Goal: Task Accomplishment & Management: Use online tool/utility

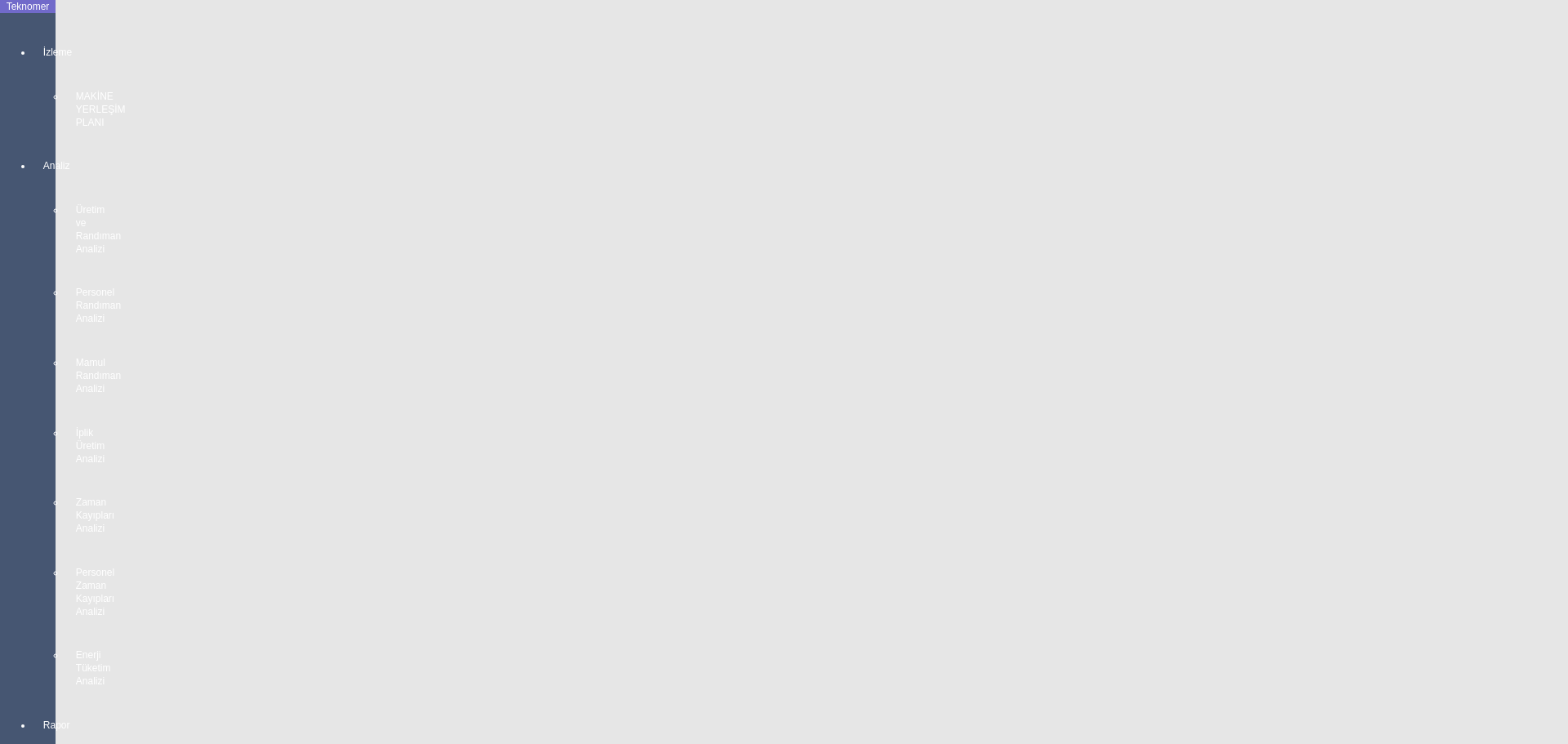
scroll to position [892, 0]
click at [0, 546] on body "Teknomer İzleme MAKİNE YERLEŞİM PLANI Analiz Üretim ve Randıman Analizi Persone…" at bounding box center [784, 372] width 1568 height 744
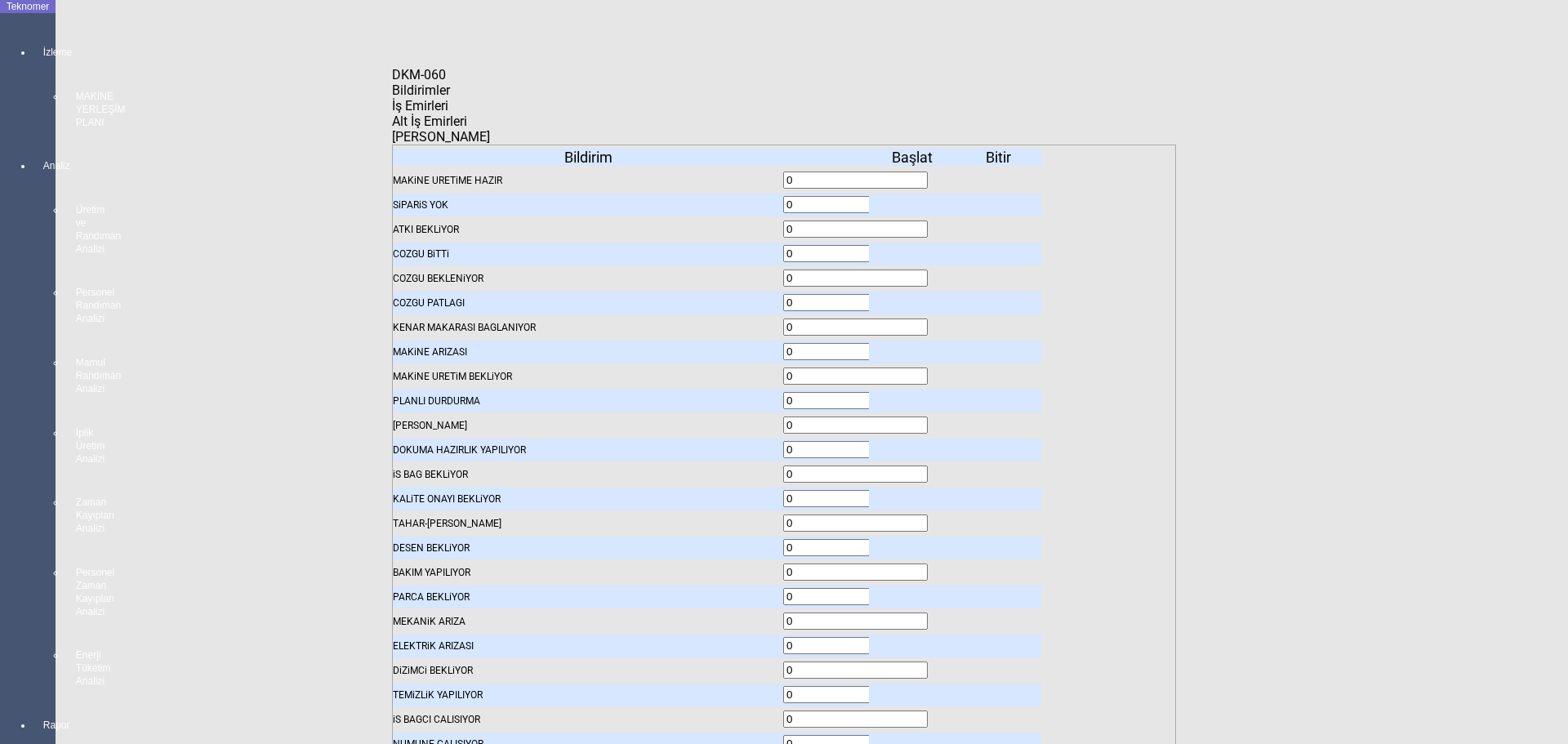
click at [449, 111] on span "İş Emirleri" at bounding box center [420, 105] width 56 height 15
drag, startPoint x: 952, startPoint y: 264, endPoint x: 896, endPoint y: 262, distance: 56.0
type input "35"
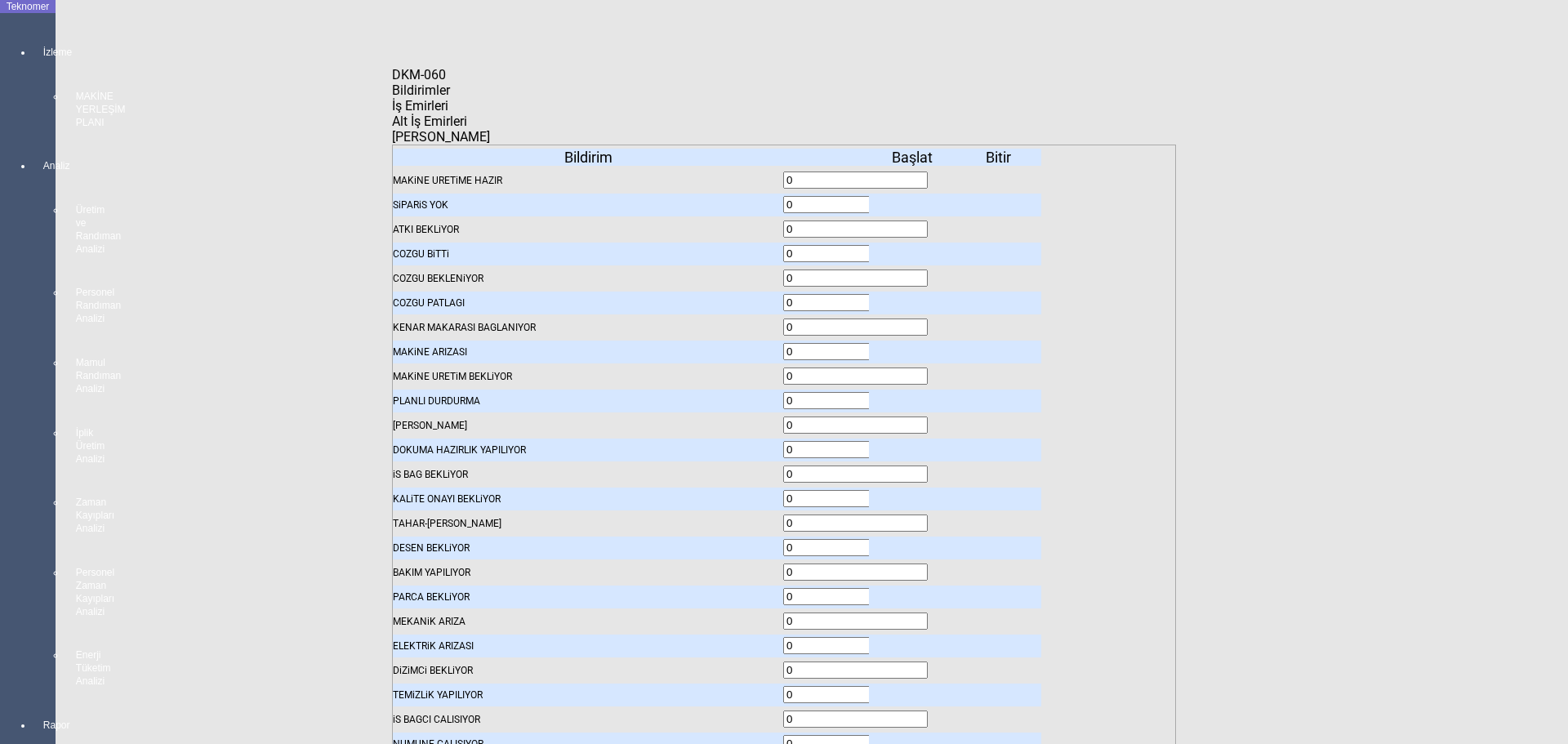
type input "35"
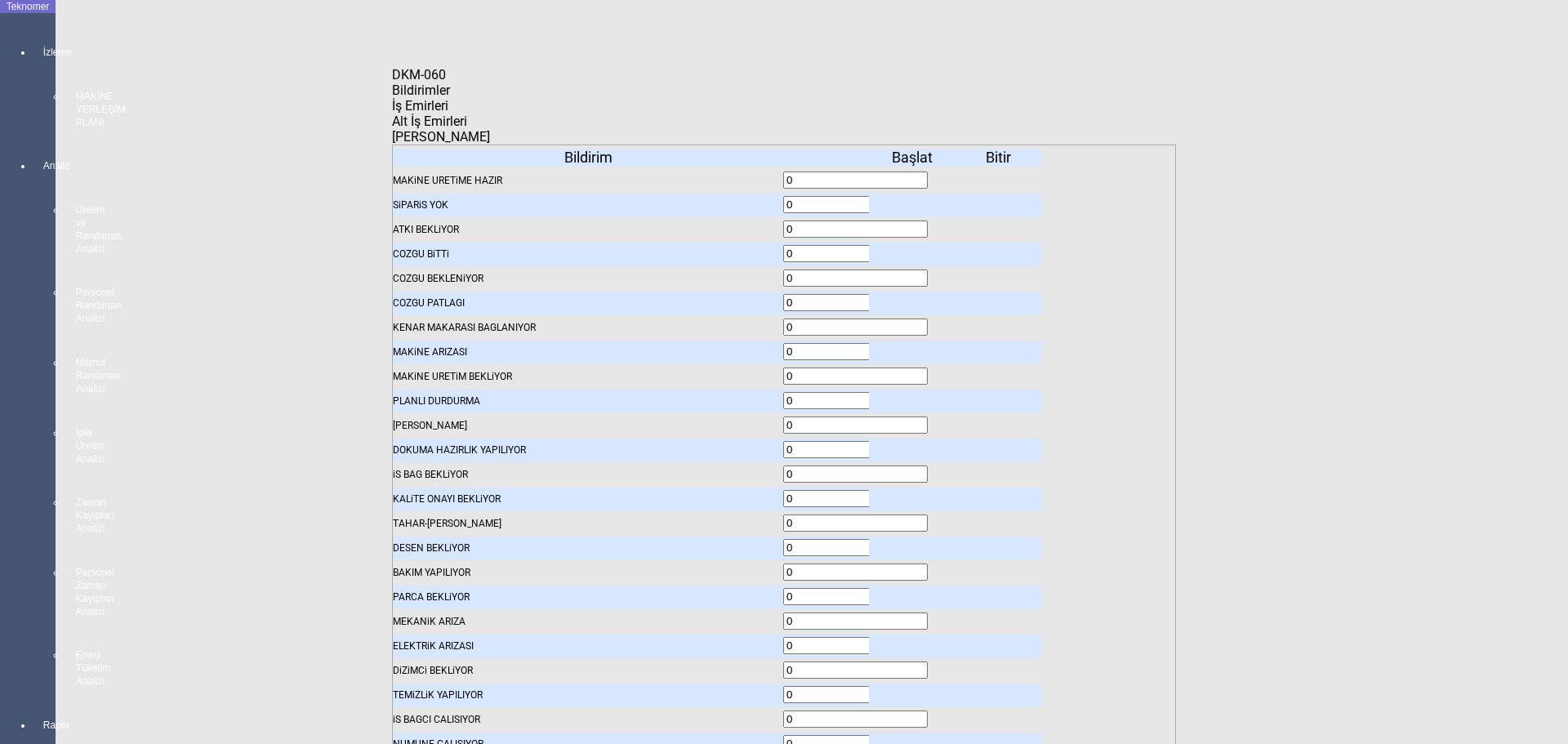
drag, startPoint x: 956, startPoint y: 259, endPoint x: 880, endPoint y: 266, distance: 76.3
type input "35"
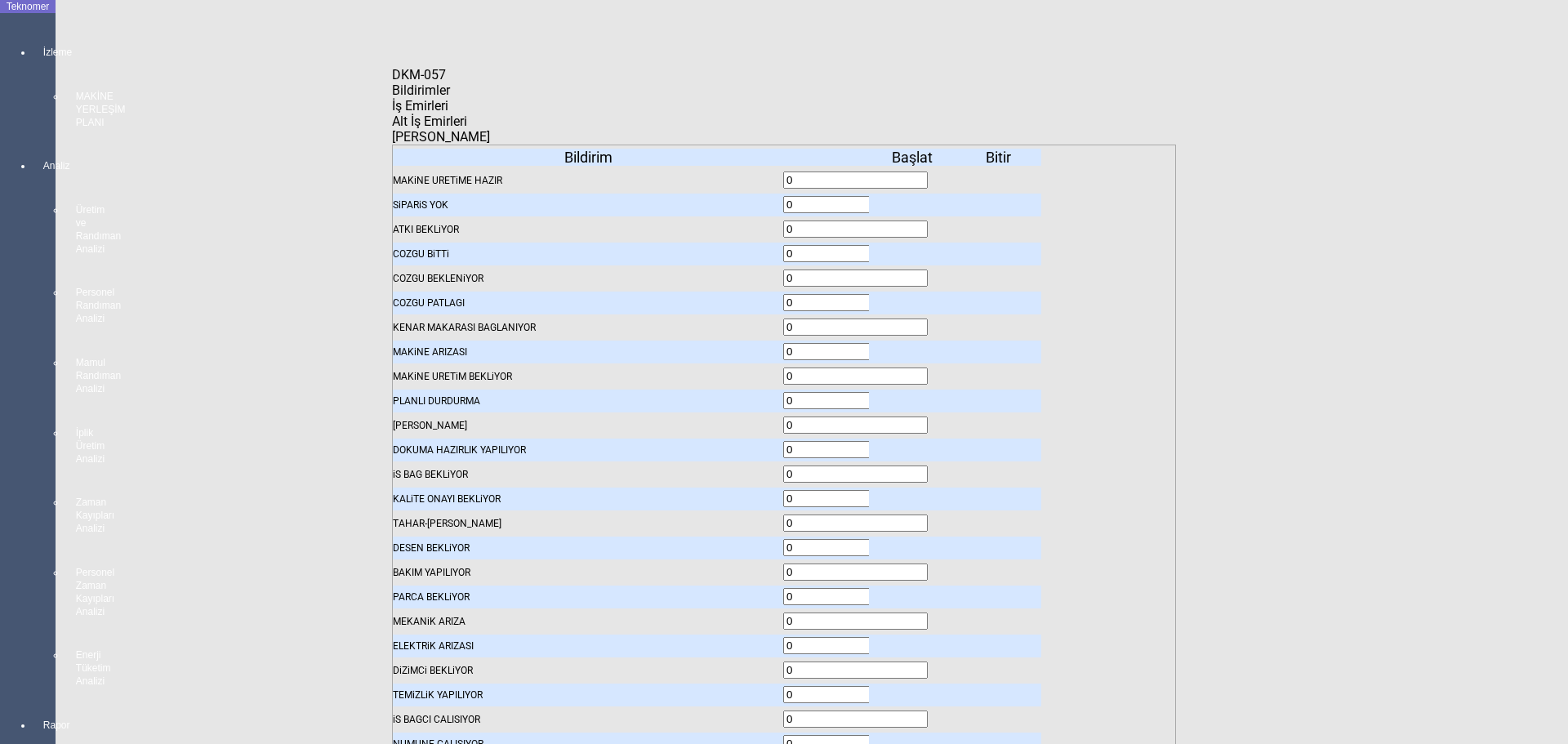
type input "35"
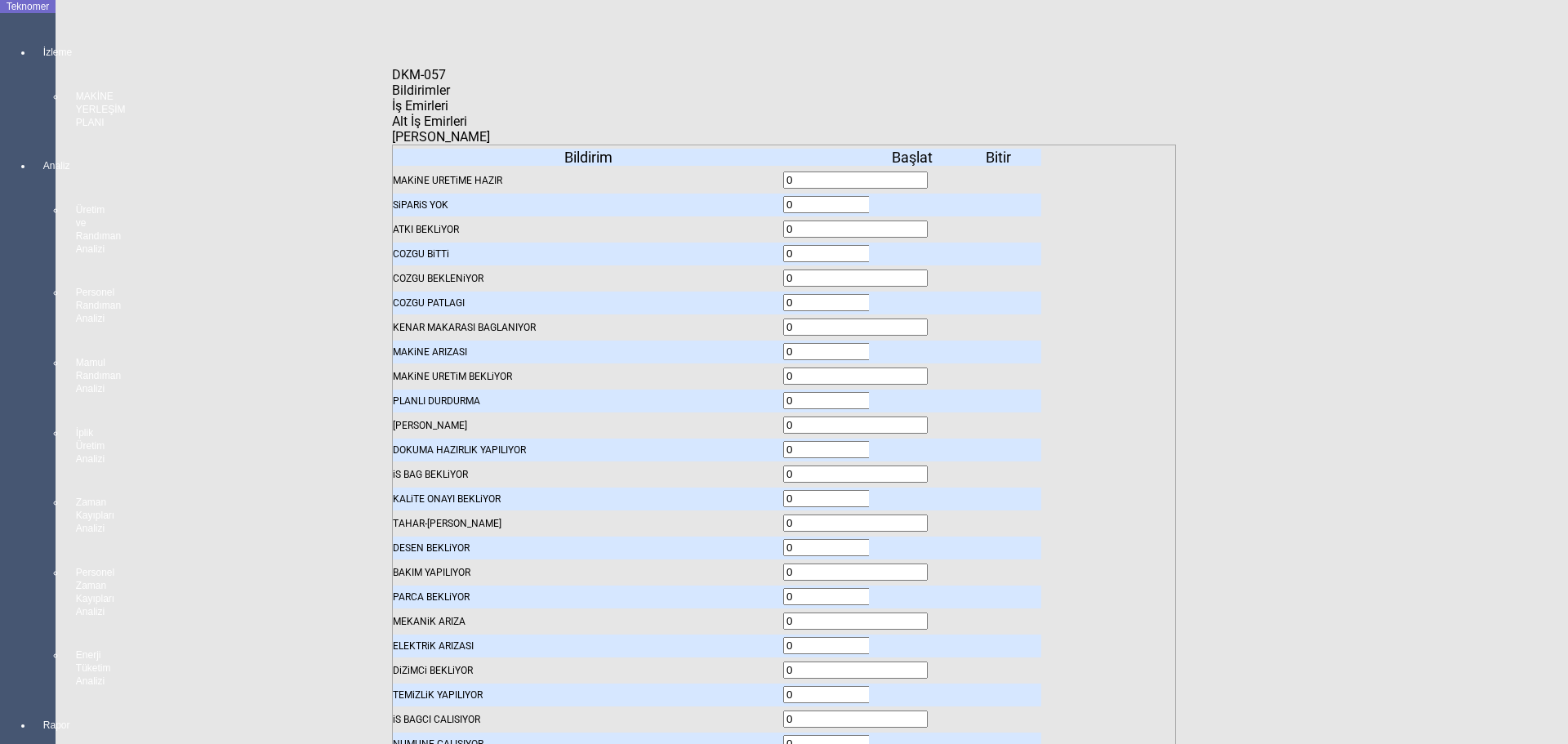
type input "35"
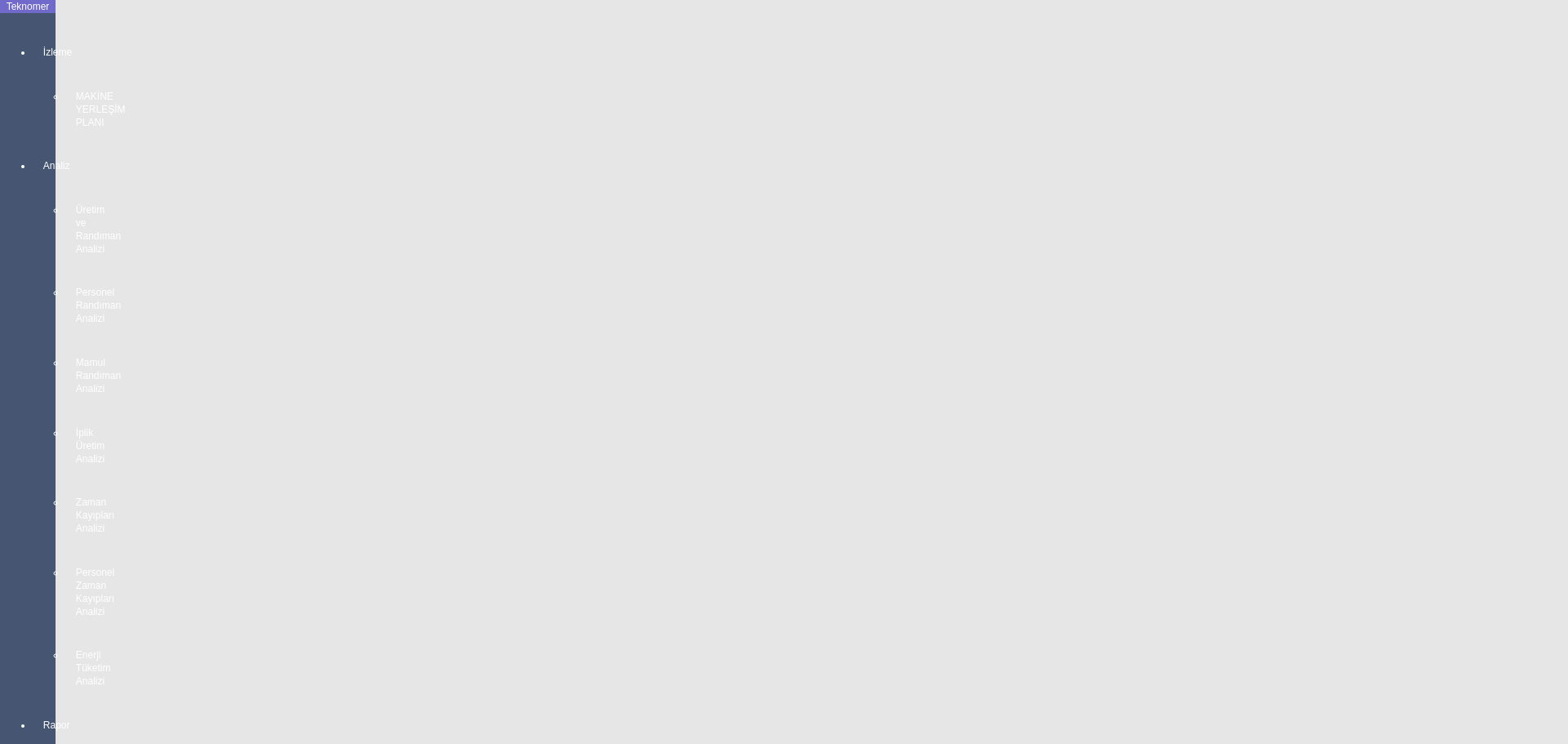
scroll to position [0, 0]
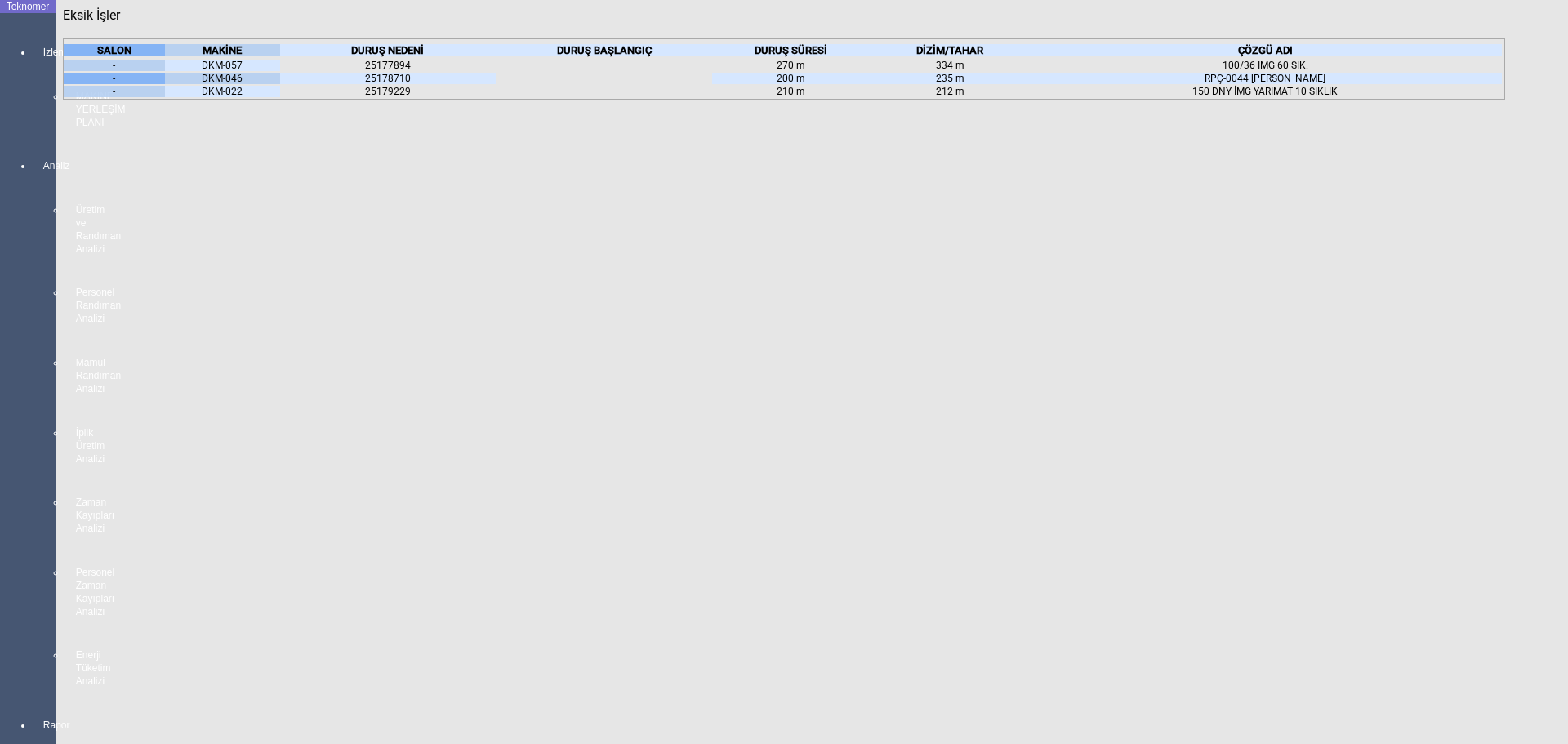
click at [2, 357] on body "Teknomer İzleme MAKİNE YERLEŞİM PLANI Analiz Üretim ve Randıman Analizi Persone…" at bounding box center [784, 372] width 1568 height 744
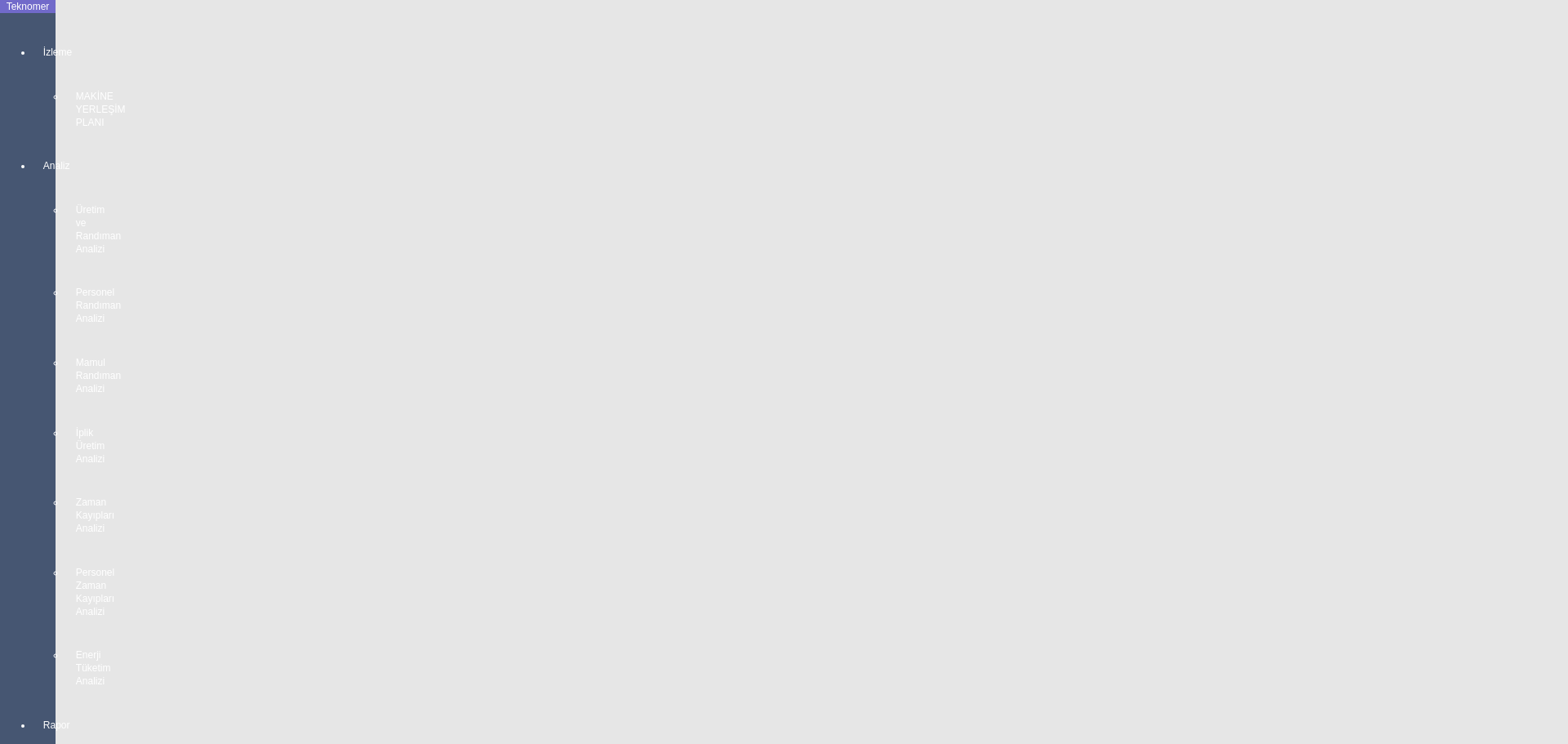
scroll to position [2934, 0]
